Goal: Transaction & Acquisition: Purchase product/service

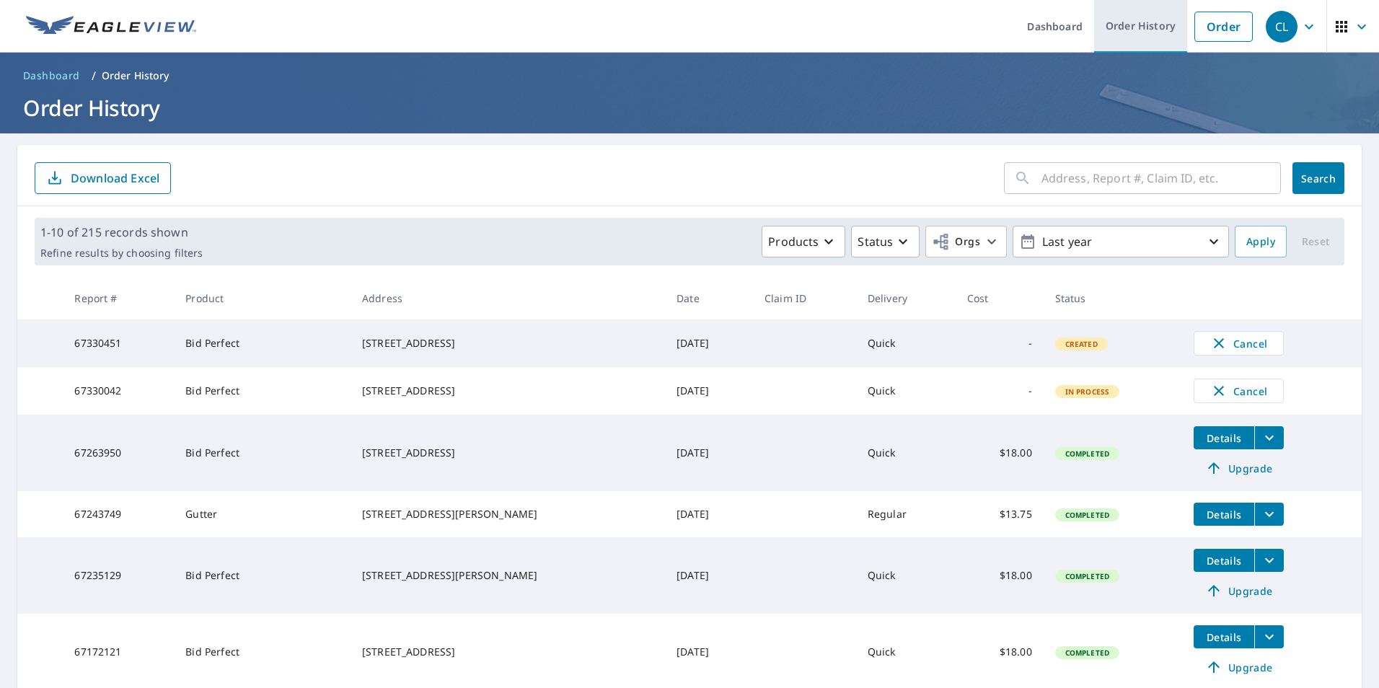
click at [1146, 14] on link "Order History" at bounding box center [1140, 26] width 93 height 53
click at [1206, 32] on link "Order" at bounding box center [1223, 27] width 58 height 30
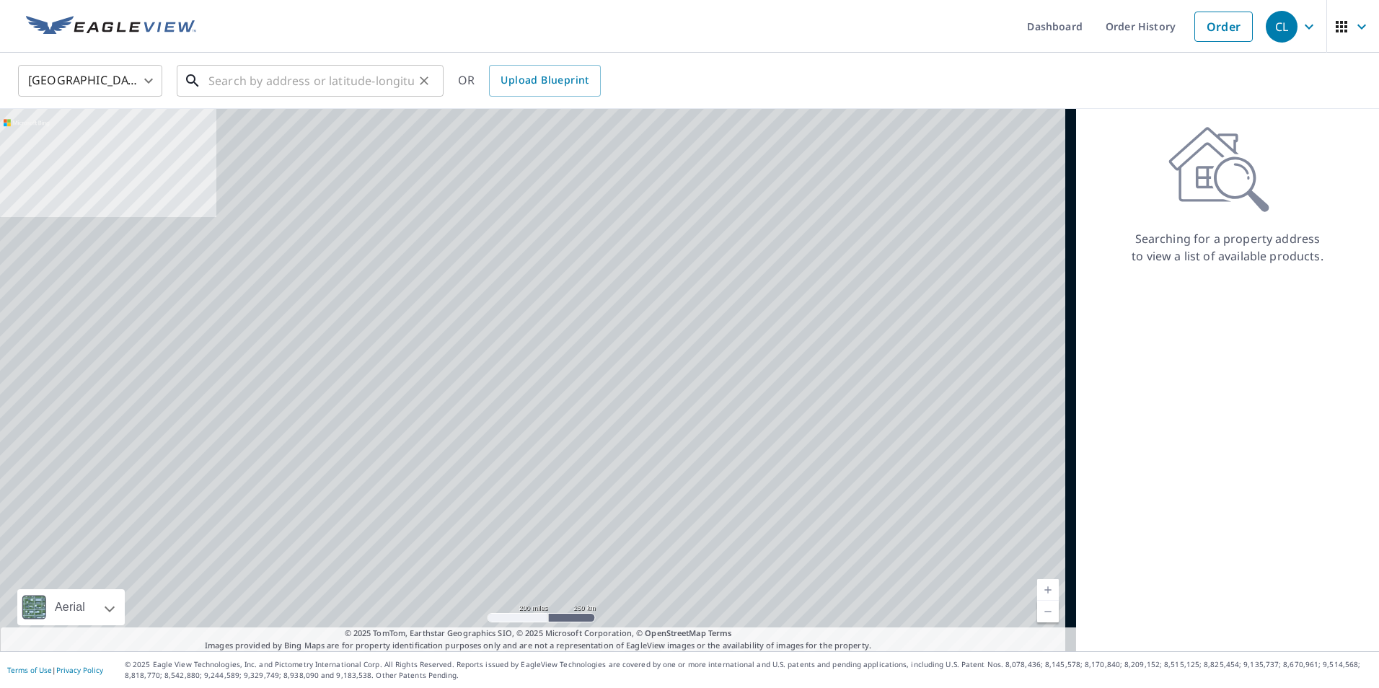
click at [294, 81] on input "text" at bounding box center [310, 81] width 205 height 40
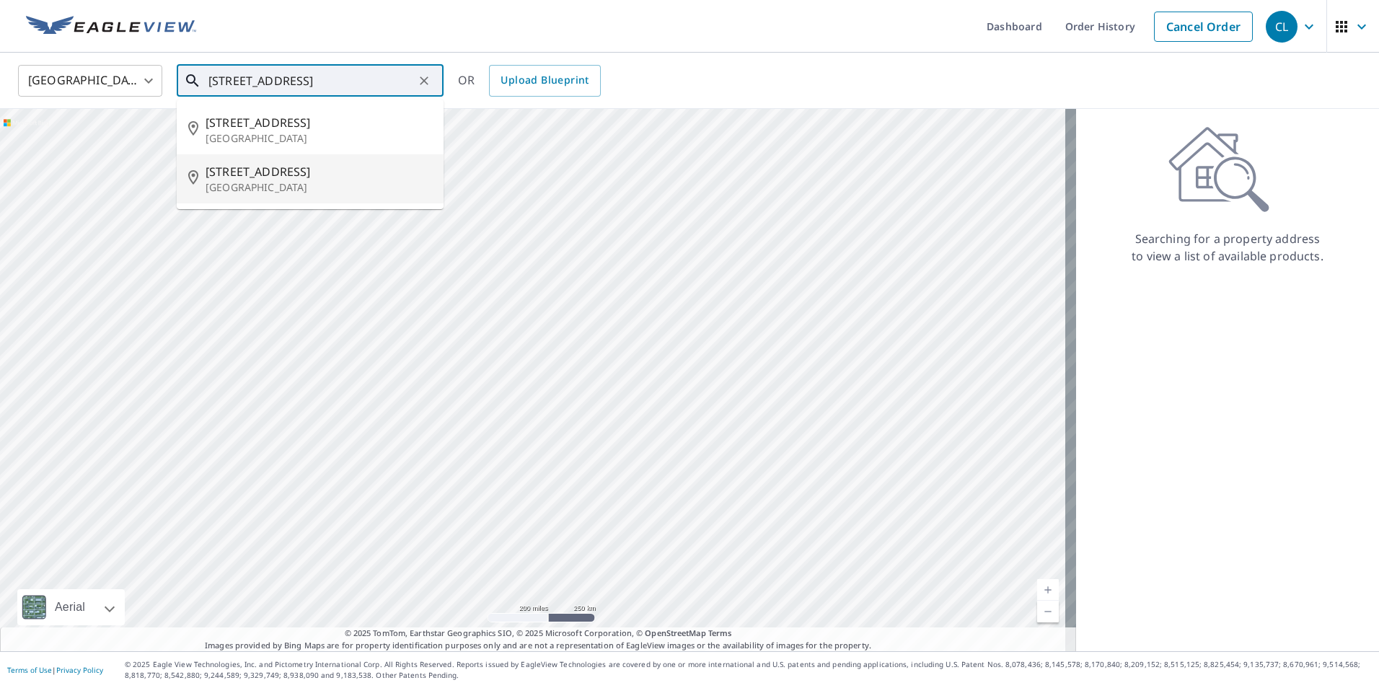
click at [299, 165] on span "[STREET_ADDRESS]" at bounding box center [318, 171] width 226 height 17
type input "[STREET_ADDRESS]"
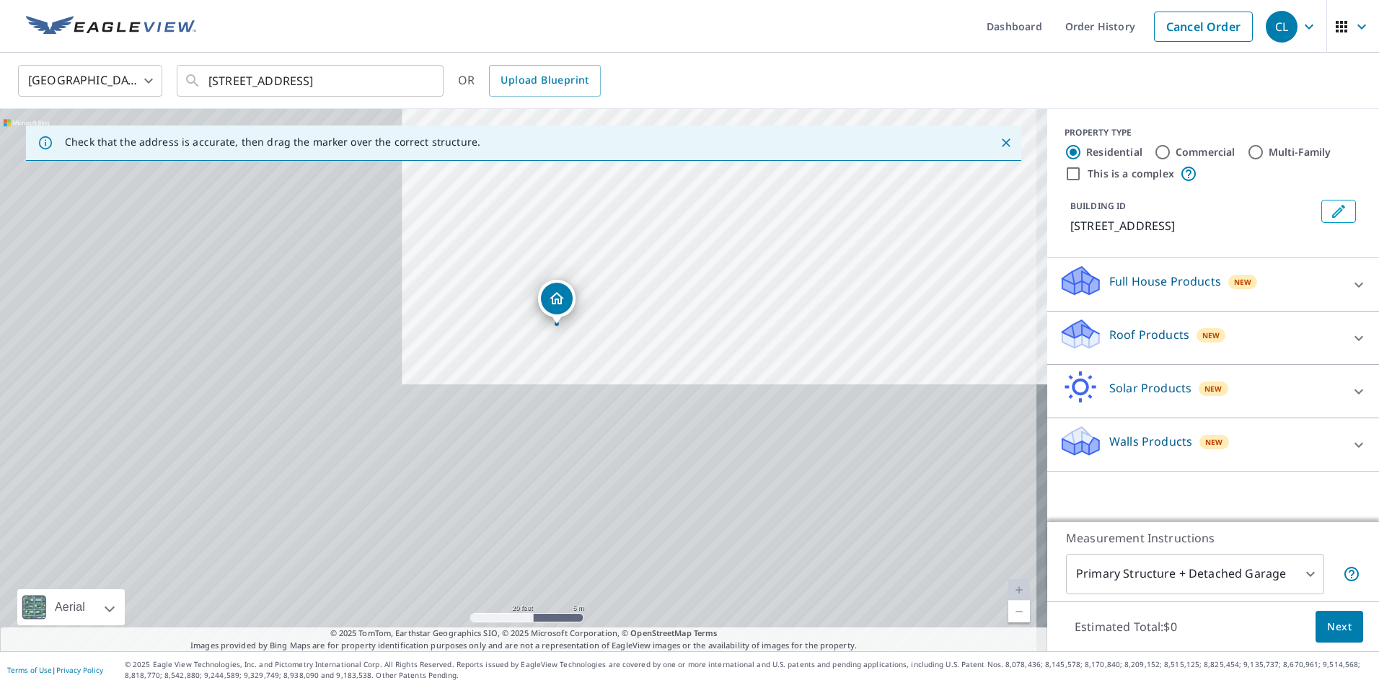
drag, startPoint x: 473, startPoint y: 383, endPoint x: 596, endPoint y: 222, distance: 202.2
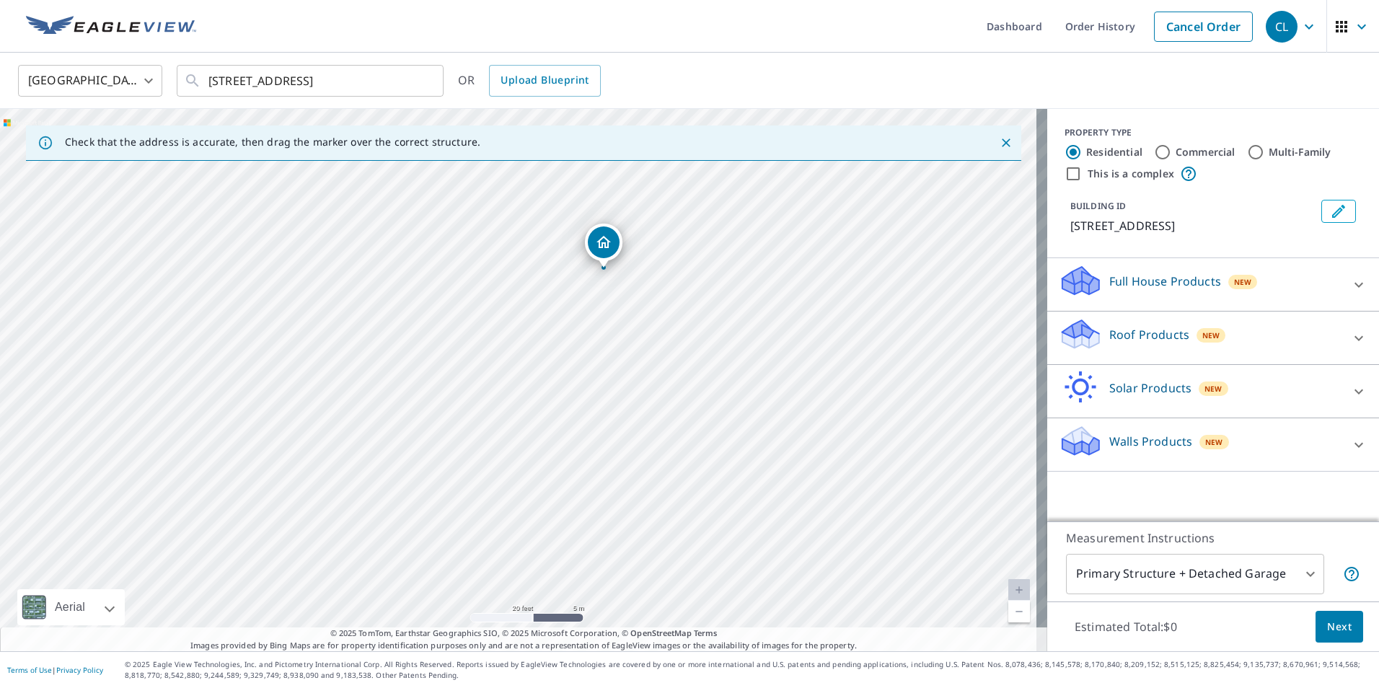
click at [1132, 337] on p "Roof Products" at bounding box center [1149, 334] width 80 height 17
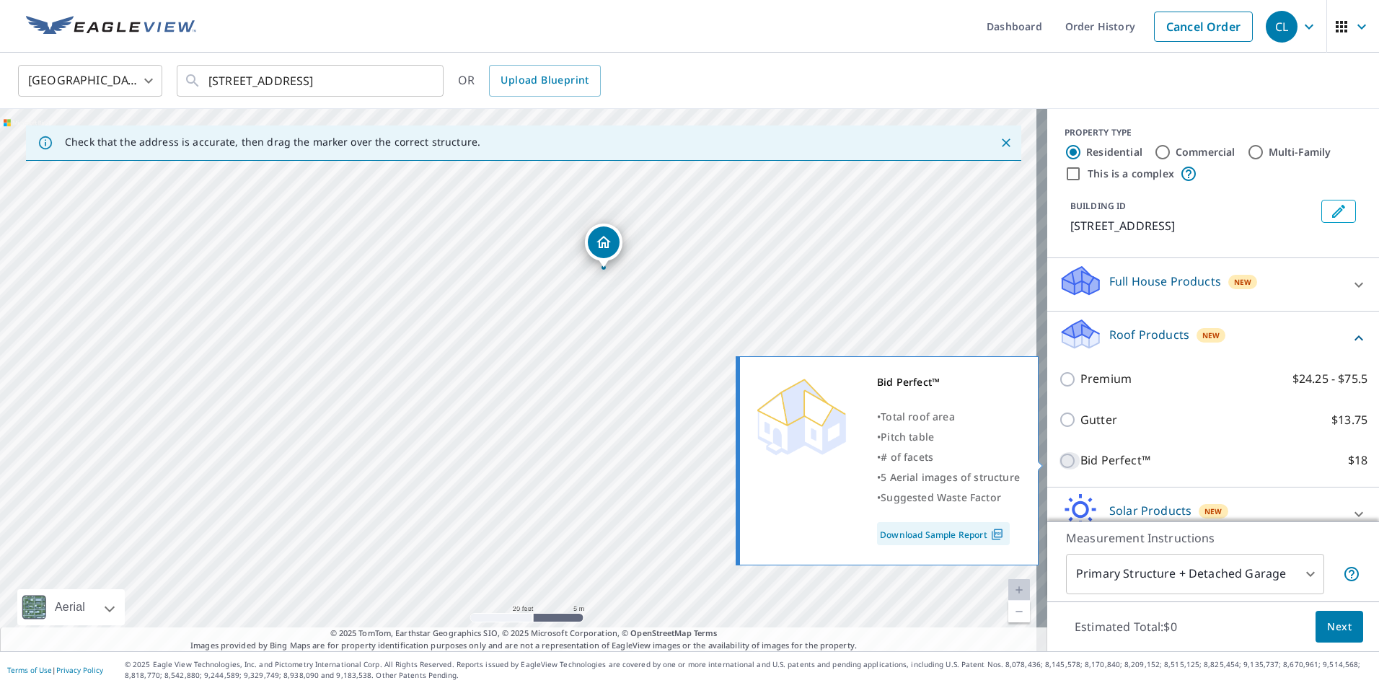
click at [1058, 455] on input "Bid Perfect™ $18" at bounding box center [1069, 460] width 22 height 17
checkbox input "true"
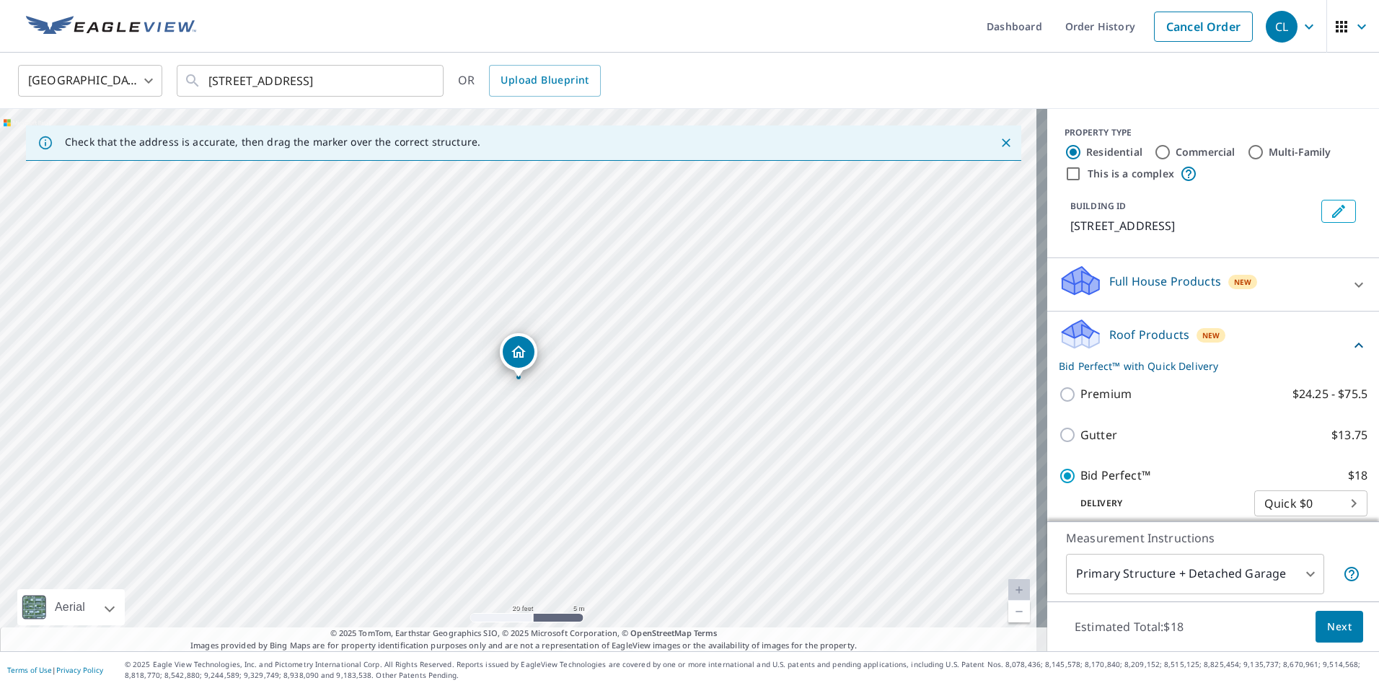
click at [1331, 626] on span "Next" at bounding box center [1339, 627] width 25 height 18
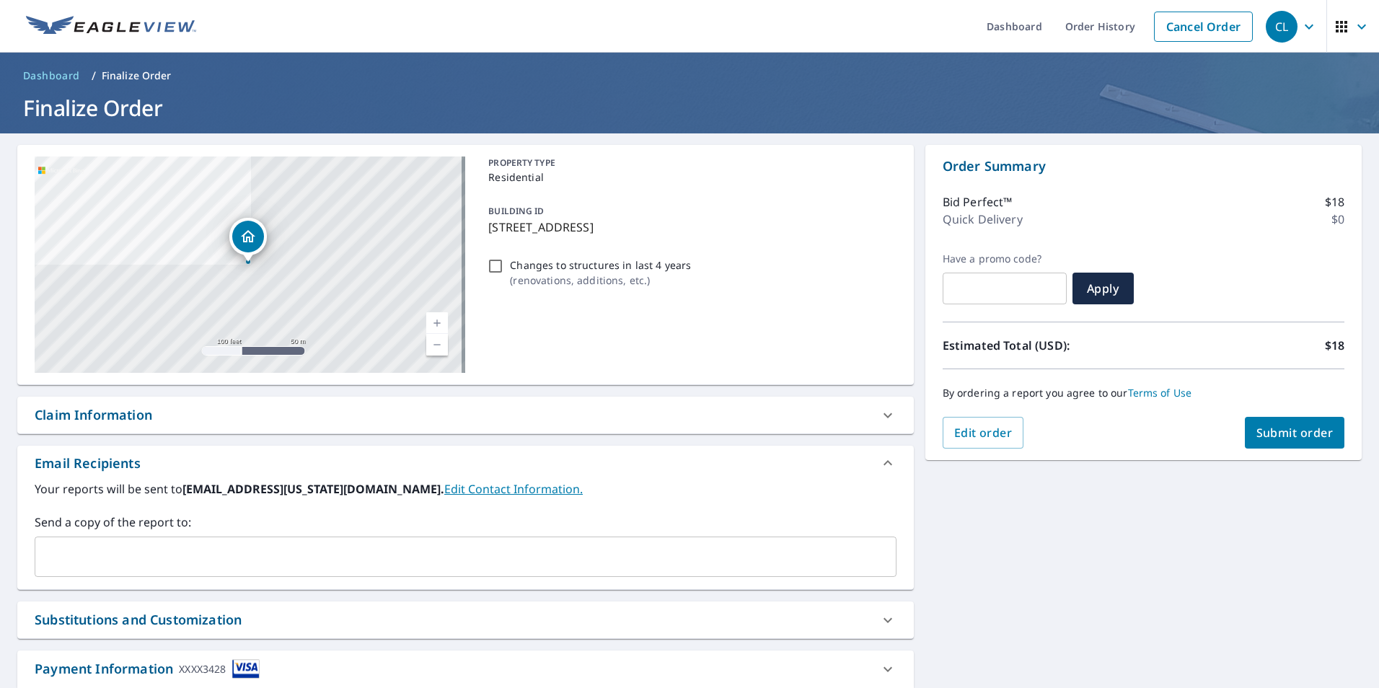
click at [129, 543] on input "text" at bounding box center [454, 556] width 827 height 27
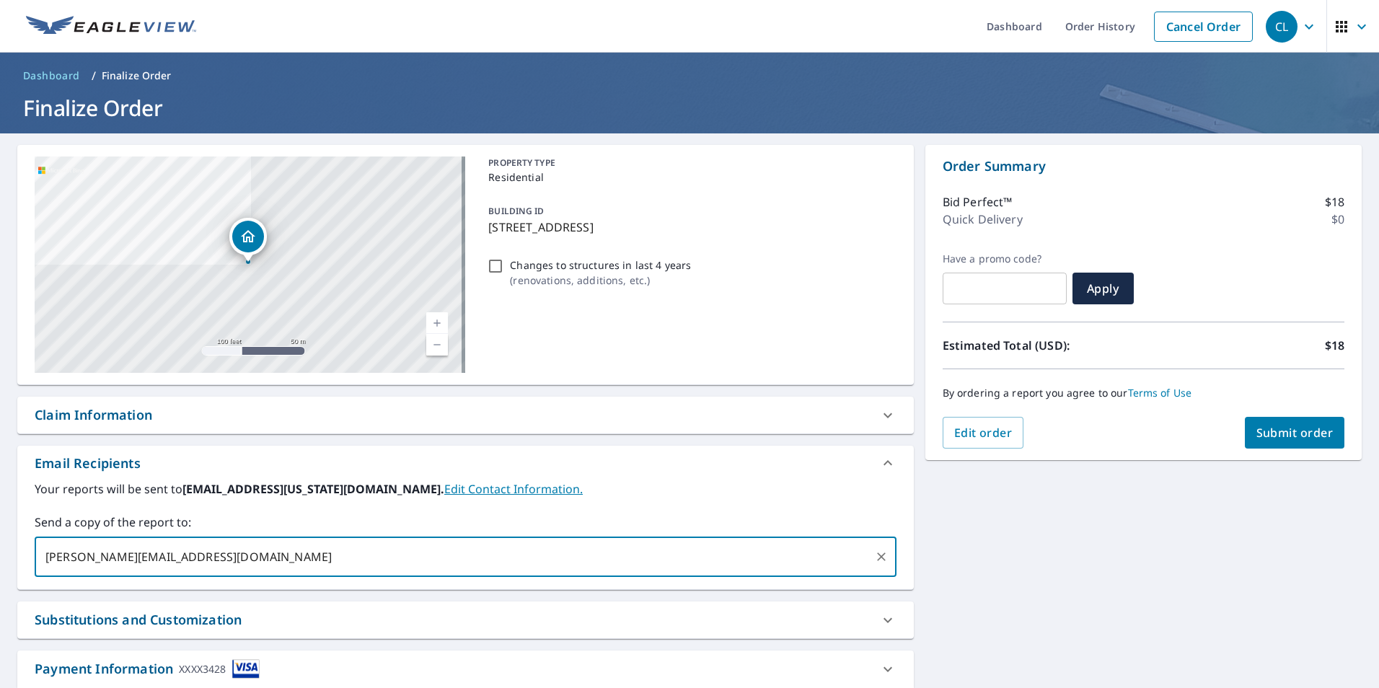
type input "[PERSON_NAME][EMAIL_ADDRESS][DOMAIN_NAME]"
click at [1288, 433] on span "Submit order" at bounding box center [1294, 433] width 77 height 16
